Goal: Information Seeking & Learning: Learn about a topic

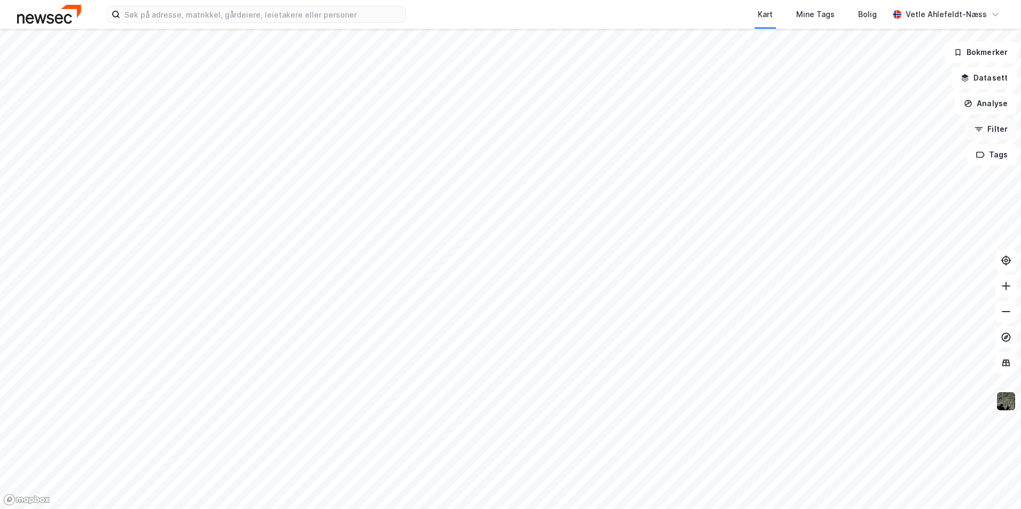
click at [996, 127] on button "Filter" at bounding box center [990, 129] width 51 height 21
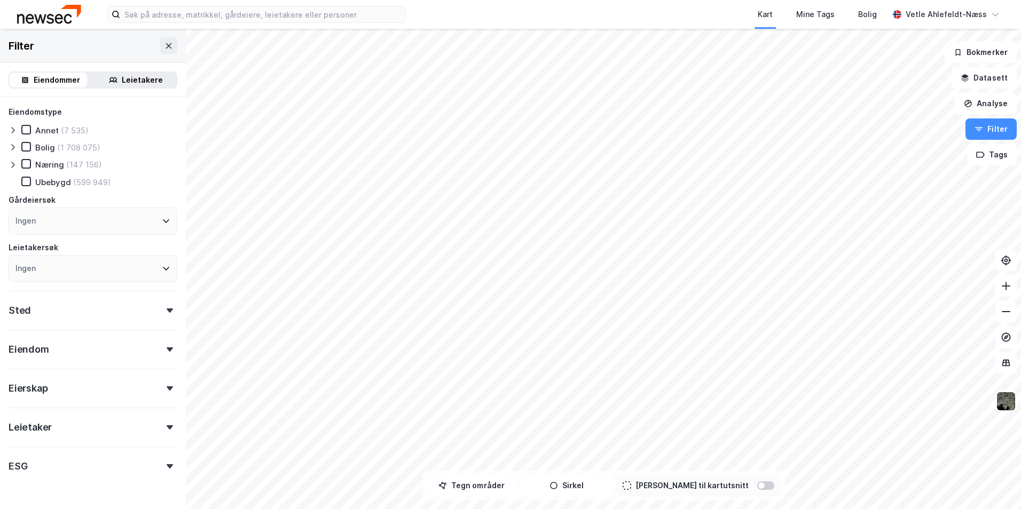
click at [136, 83] on div "Leietakere" at bounding box center [142, 80] width 41 height 13
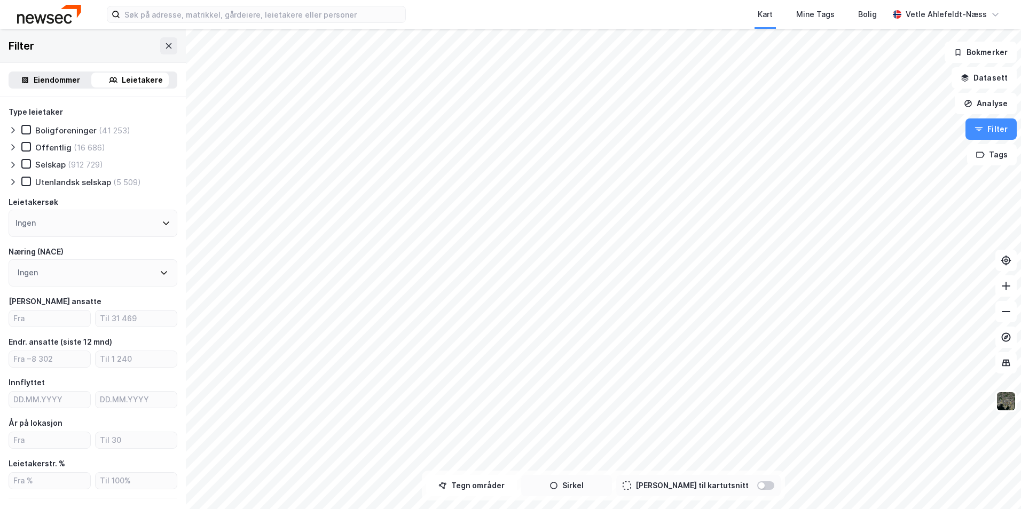
click at [593, 484] on button "Sirkel" at bounding box center [566, 485] width 91 height 21
click at [612, 484] on button "Tegner i kart" at bounding box center [566, 485] width 91 height 21
click at [598, 486] on button "Sirkel" at bounding box center [566, 485] width 91 height 21
click at [588, 489] on button "Tegner i kart" at bounding box center [566, 485] width 91 height 21
click at [589, 489] on button "Sirkel" at bounding box center [566, 485] width 91 height 21
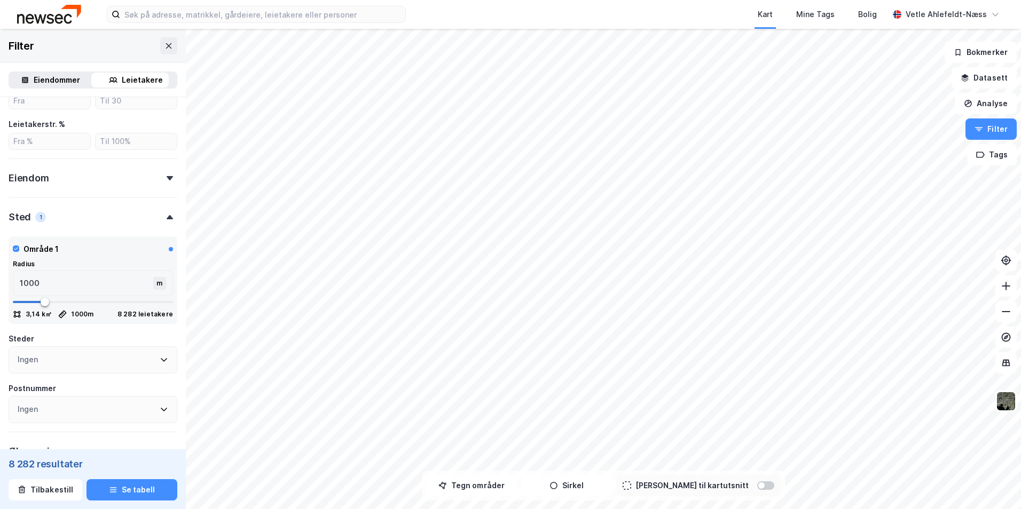
scroll to position [354, 0]
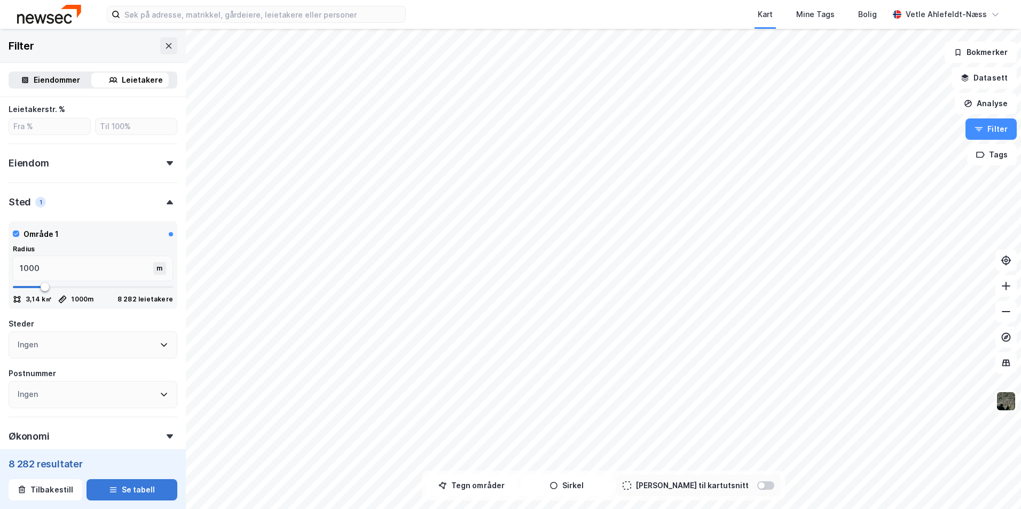
click at [121, 492] on button "Se tabell" at bounding box center [131, 489] width 91 height 21
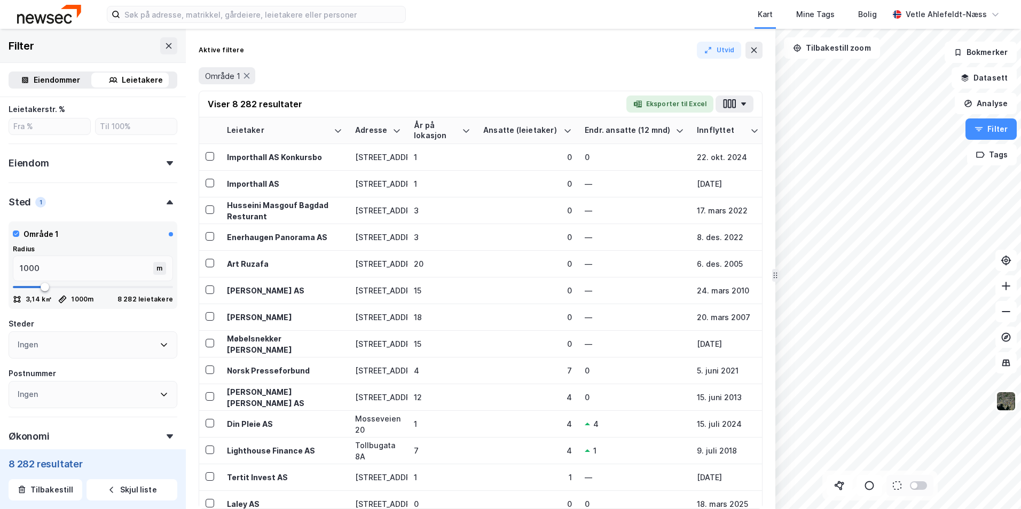
click at [667, 107] on button "Eksporter til Excel" at bounding box center [669, 104] width 87 height 17
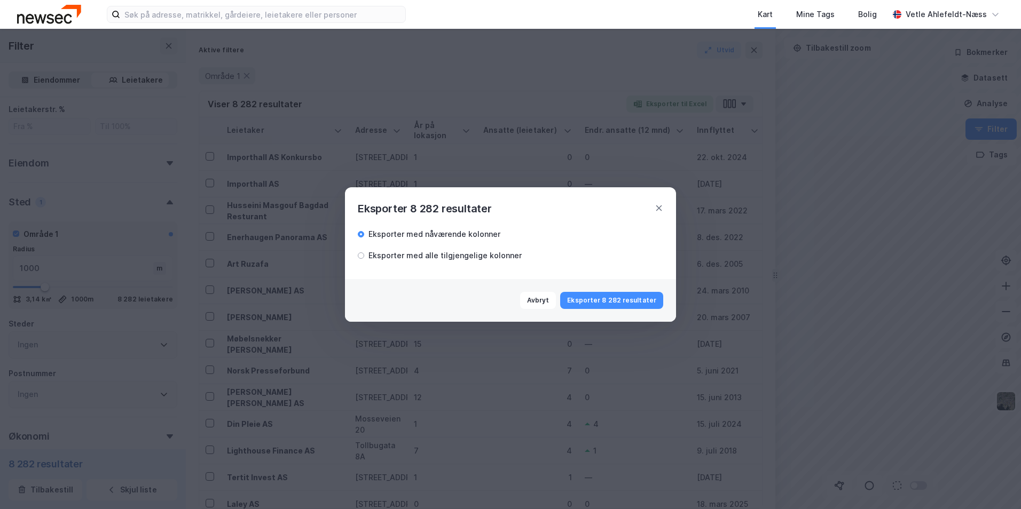
click at [366, 256] on div "Eksporter med alle tilgjengelige kolonner" at bounding box center [440, 255] width 164 height 13
click at [659, 205] on icon at bounding box center [659, 208] width 9 height 9
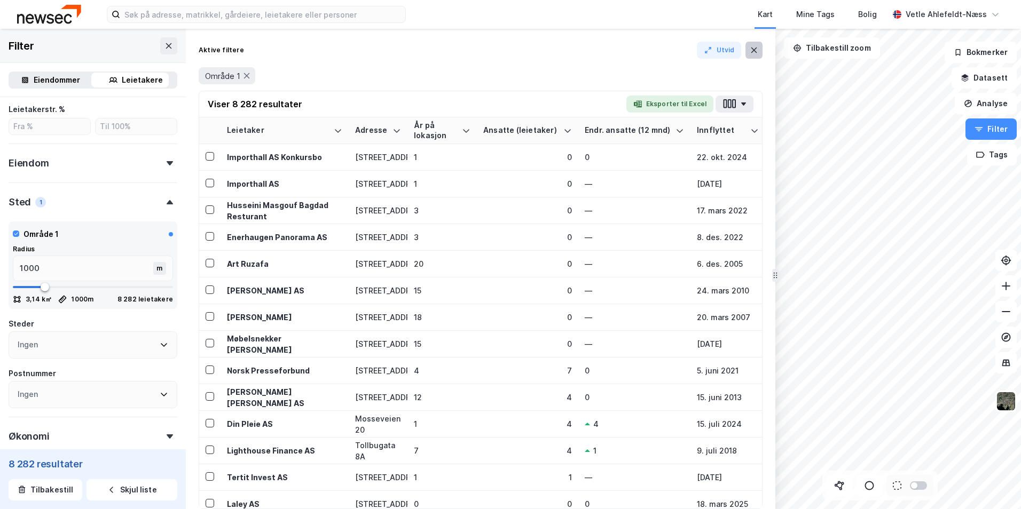
click at [754, 51] on icon at bounding box center [754, 50] width 6 height 5
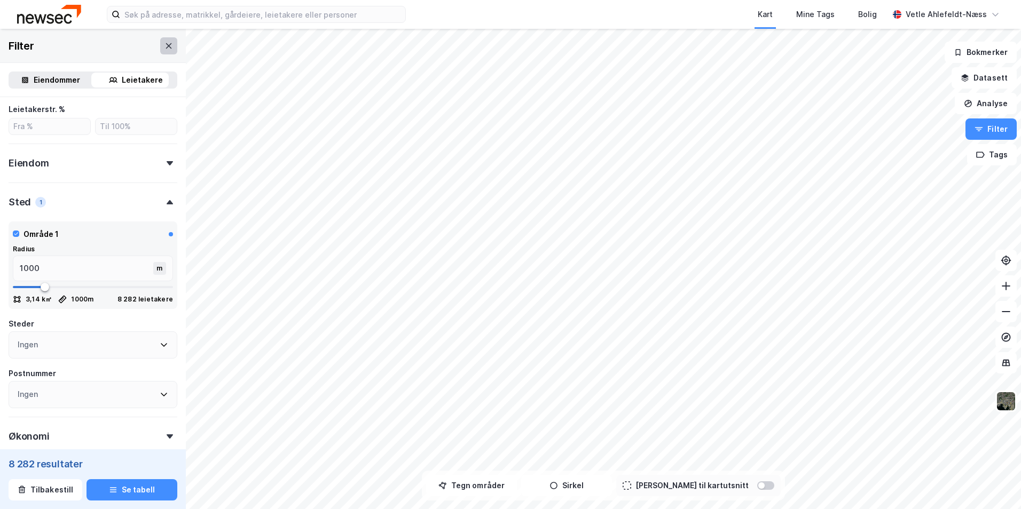
click at [164, 47] on icon at bounding box center [168, 46] width 9 height 9
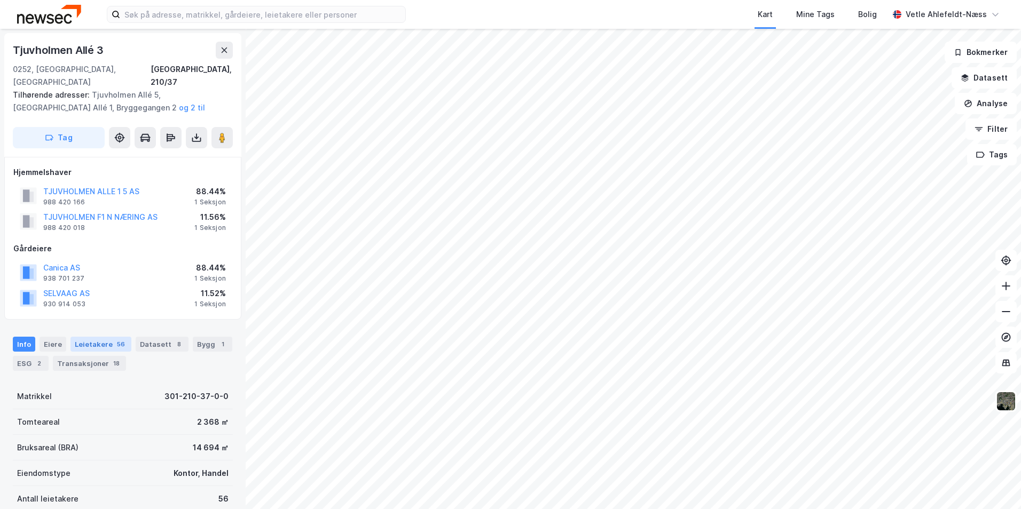
click at [104, 337] on div "Leietakere 56" at bounding box center [100, 344] width 61 height 15
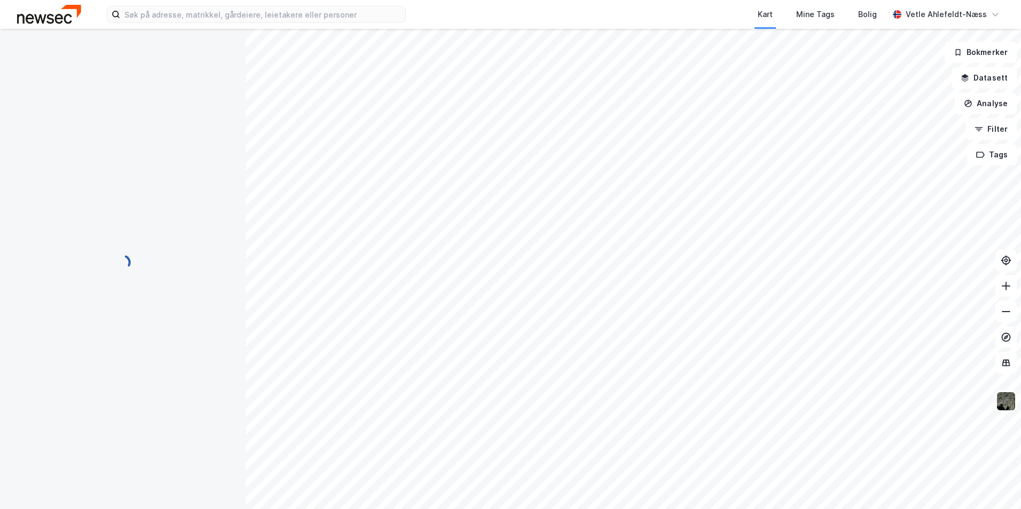
scroll to position [34, 0]
click at [998, 295] on button at bounding box center [1005, 285] width 21 height 21
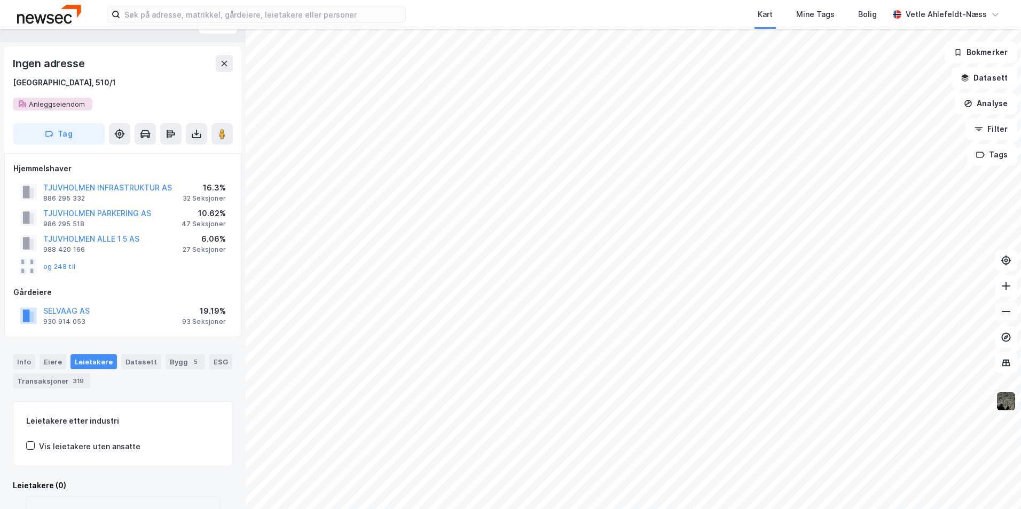
click at [1000, 302] on button at bounding box center [1005, 311] width 21 height 21
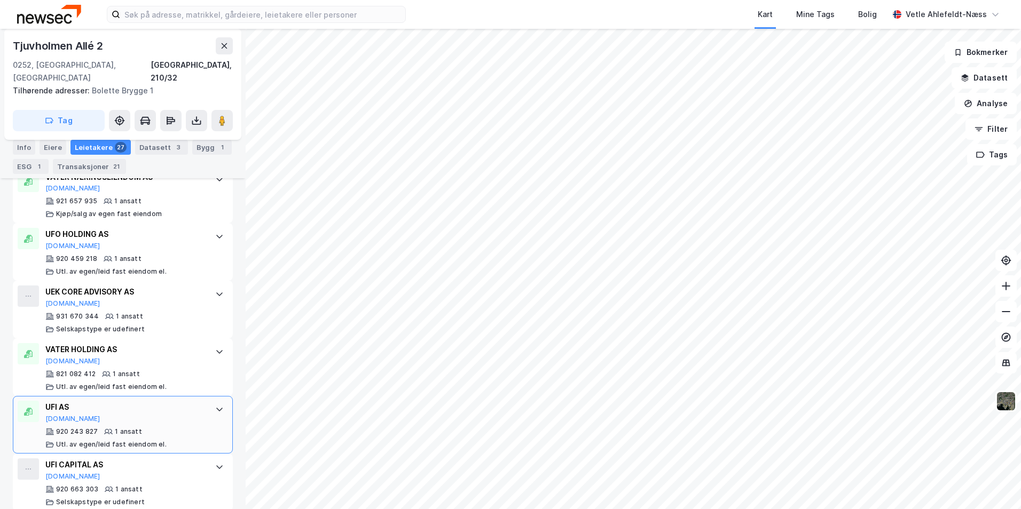
scroll to position [1650, 0]
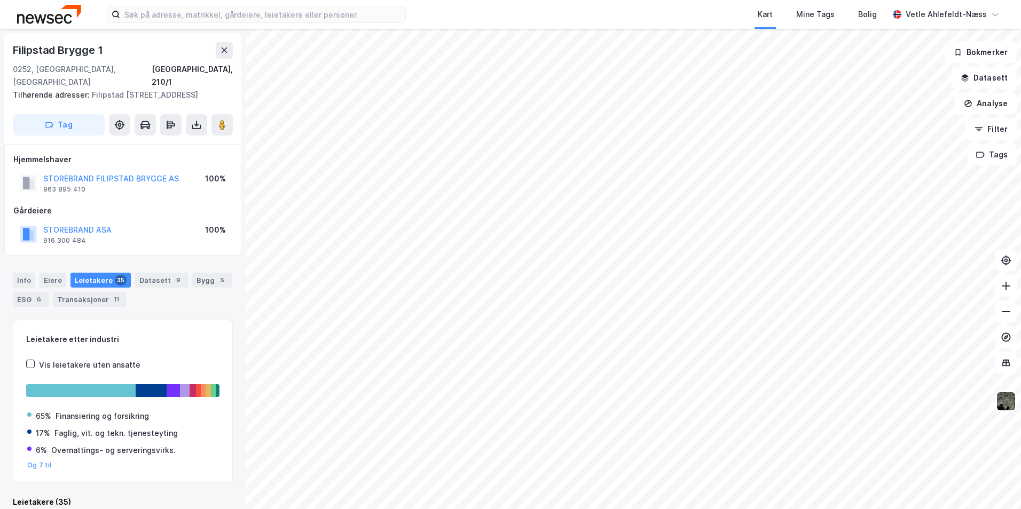
scroll to position [4, 0]
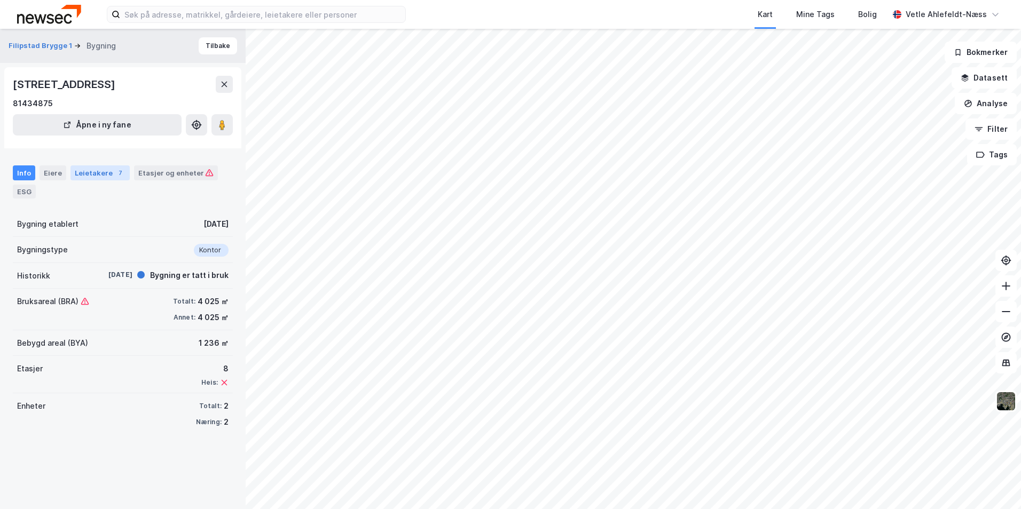
click at [75, 178] on div "Leietakere 7" at bounding box center [99, 173] width 59 height 15
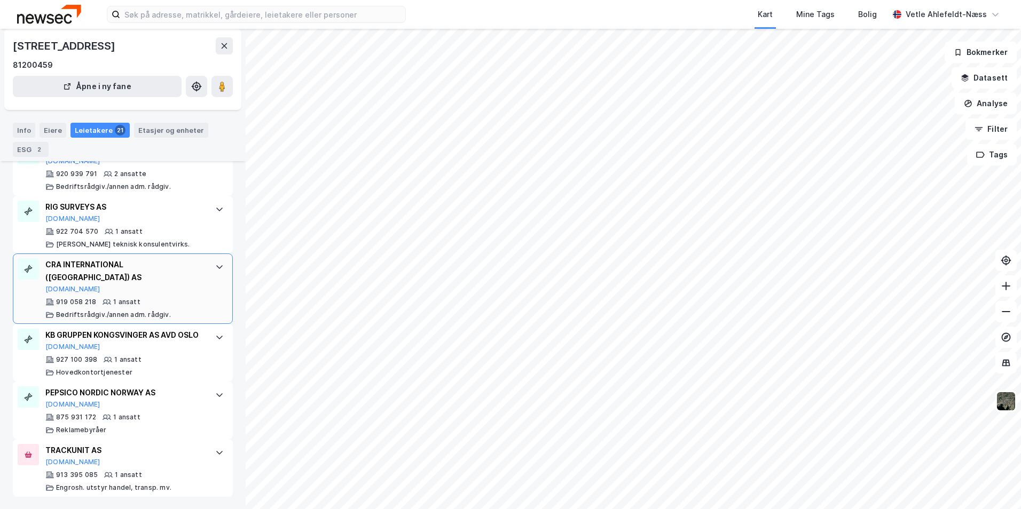
scroll to position [1184, 0]
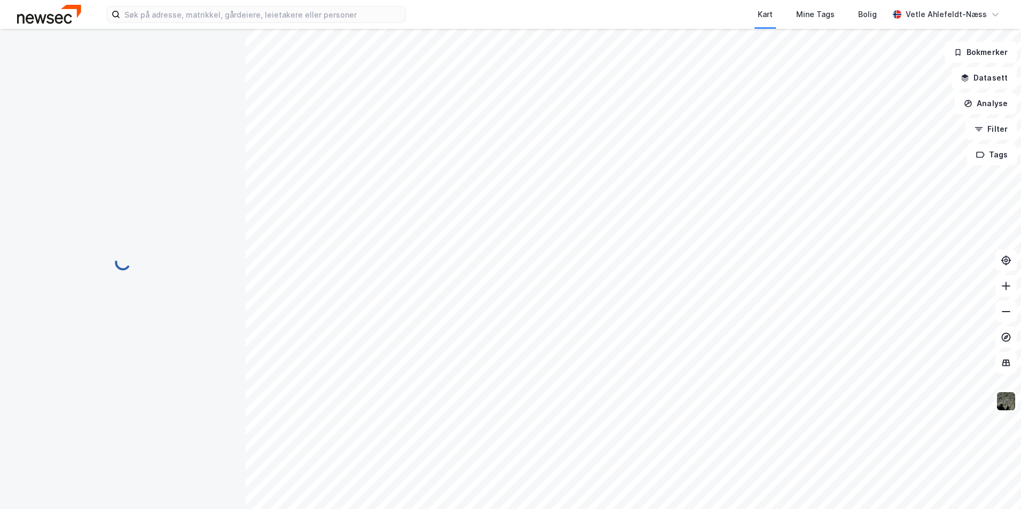
scroll to position [89, 0]
